Goal: Information Seeking & Learning: Check status

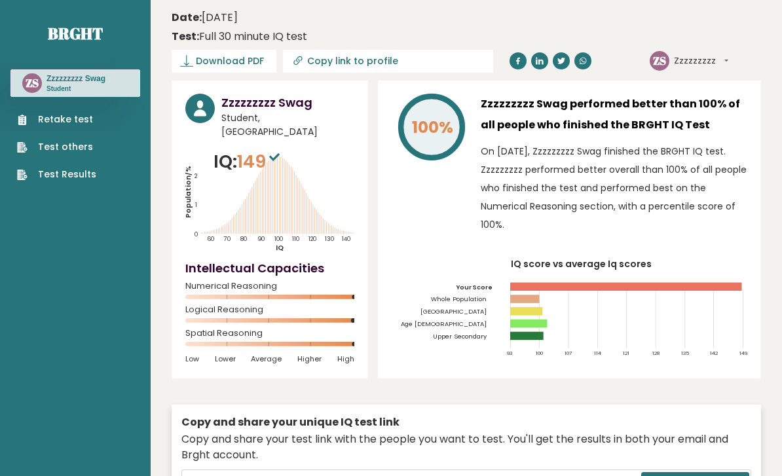
click at [711, 65] on button "Zzzzzzzzz" at bounding box center [701, 60] width 54 height 13
click at [716, 102] on link "Profile" at bounding box center [711, 101] width 72 height 19
click at [91, 85] on p "Student" at bounding box center [76, 89] width 59 height 9
click at [89, 180] on link "Test Results" at bounding box center [56, 175] width 79 height 14
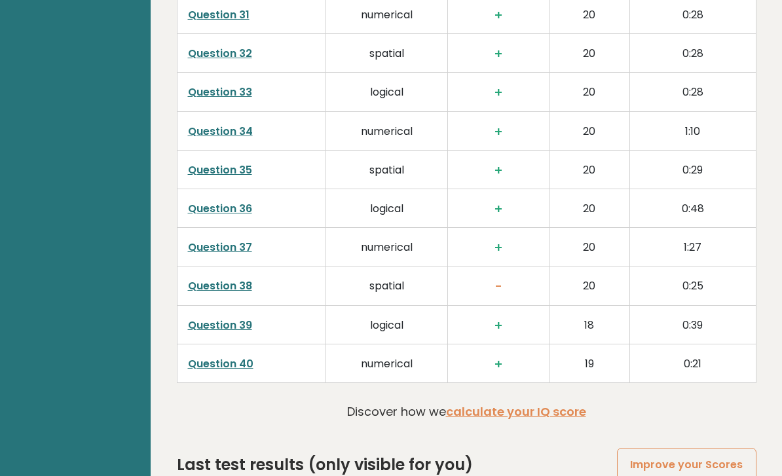
scroll to position [3333, 0]
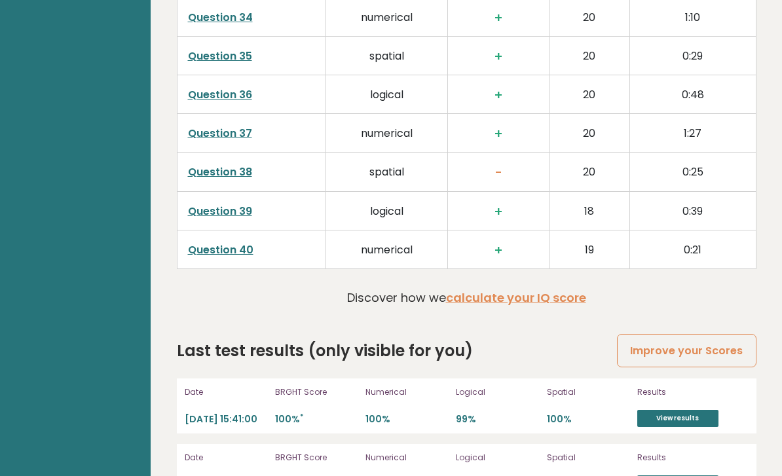
click at [701, 418] on link "View results" at bounding box center [678, 418] width 81 height 17
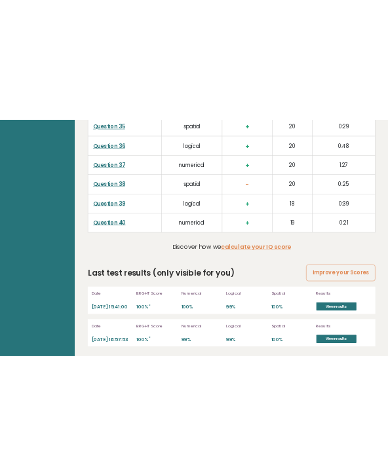
scroll to position [4302, 0]
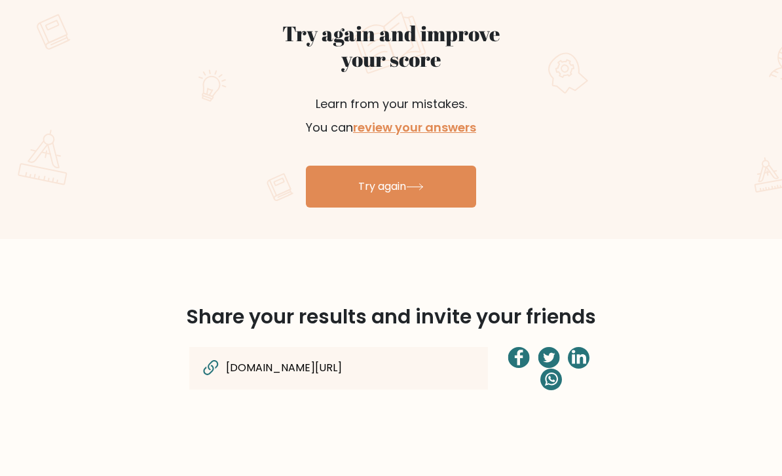
scroll to position [567, 0]
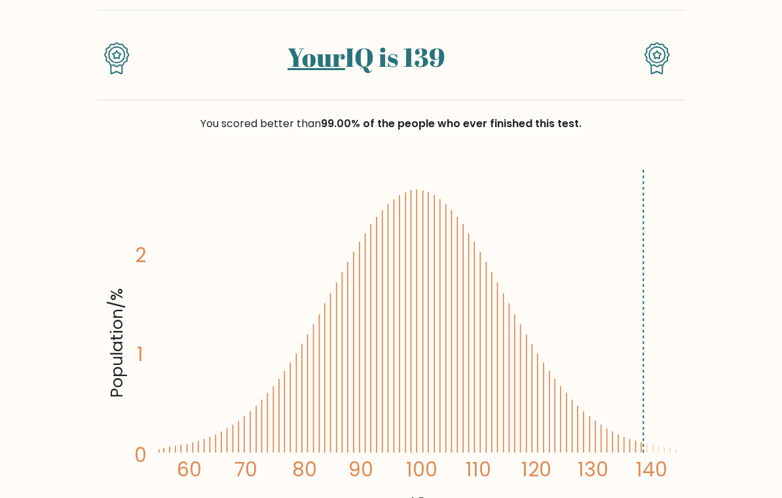
scroll to position [94, 0]
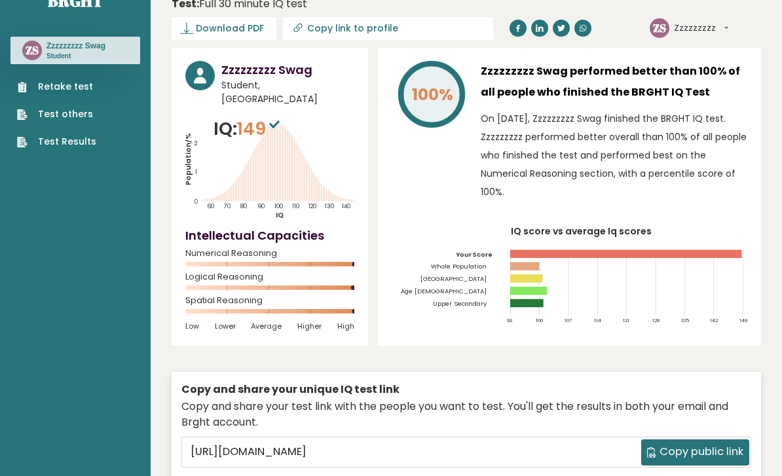
scroll to position [35, 0]
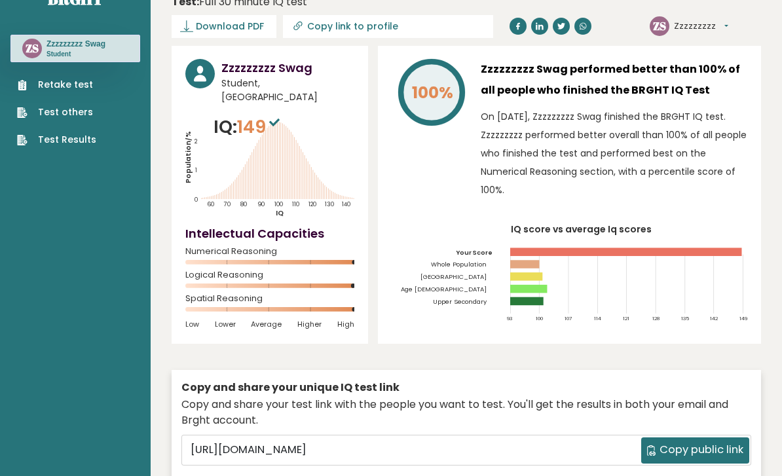
click at [388, 24] on input "Copy link to profile" at bounding box center [396, 26] width 178 height 10
type input "https://brght.org/profile/zzzzzzzzz-swag/?utm_source=share&utm_medium=copy&utm_…"
